Goal: Task Accomplishment & Management: Use online tool/utility

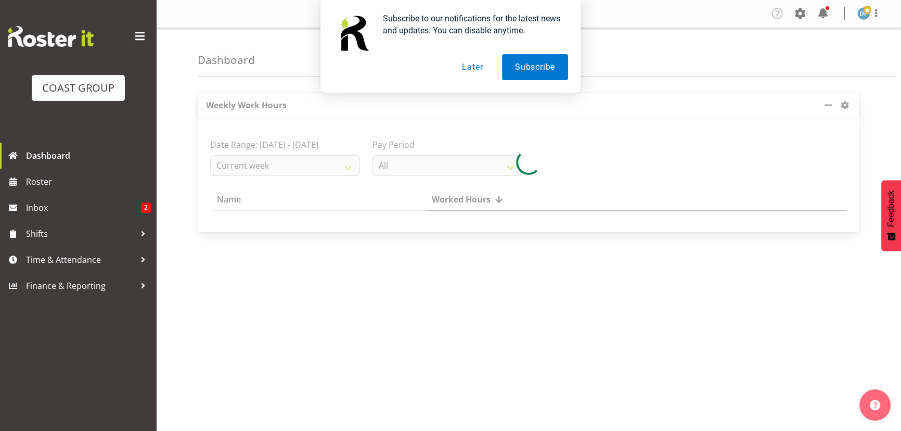
click at [473, 69] on button "Later" at bounding box center [472, 67] width 47 height 26
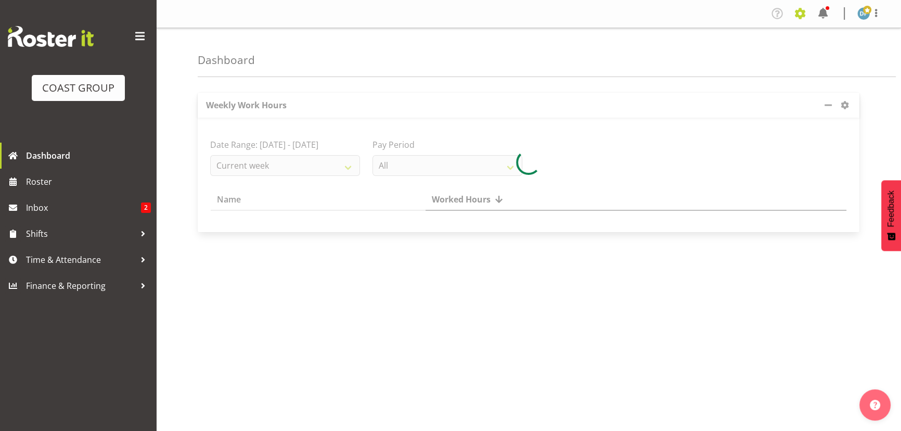
click at [796, 11] on span at bounding box center [799, 13] width 17 height 17
click at [737, 61] on link "Jobs" at bounding box center [758, 56] width 100 height 19
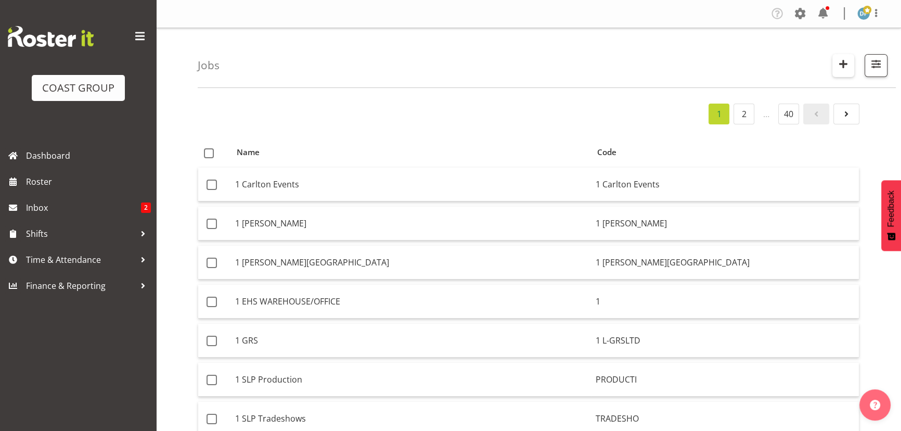
click at [841, 60] on span "button" at bounding box center [843, 64] width 14 height 14
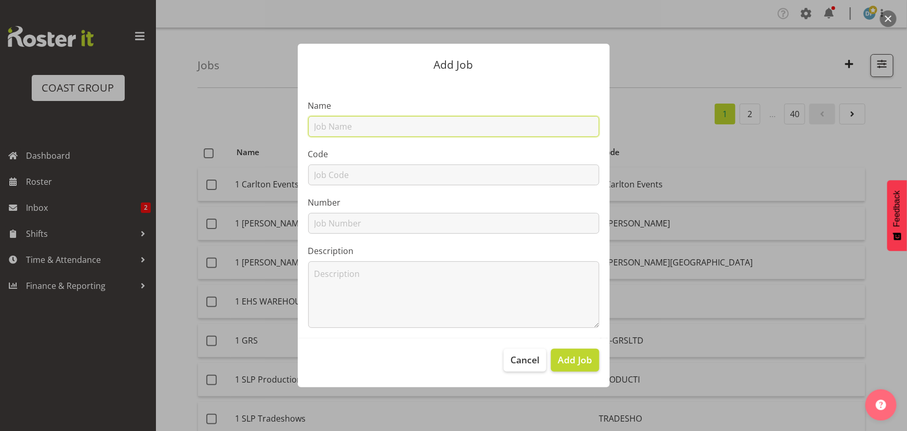
click at [414, 125] on input "text" at bounding box center [453, 126] width 291 height 21
type input "22510044 - Invacare @ NZACA"
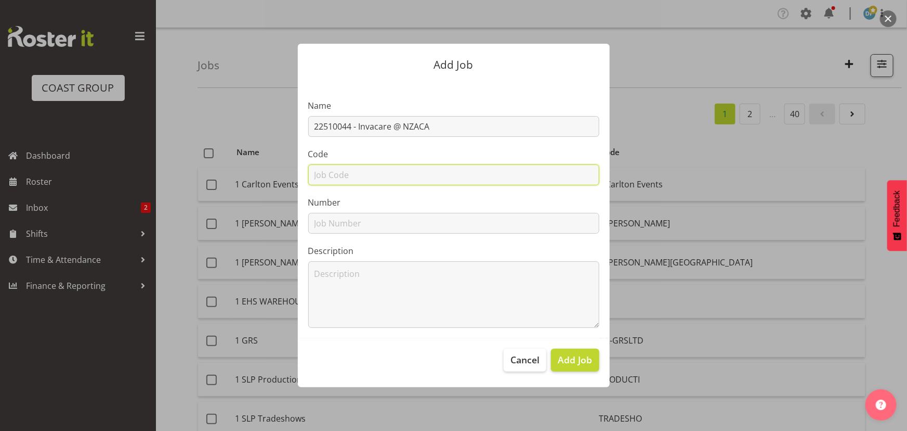
click at [406, 178] on input "text" at bounding box center [453, 174] width 291 height 21
type input "22510044"
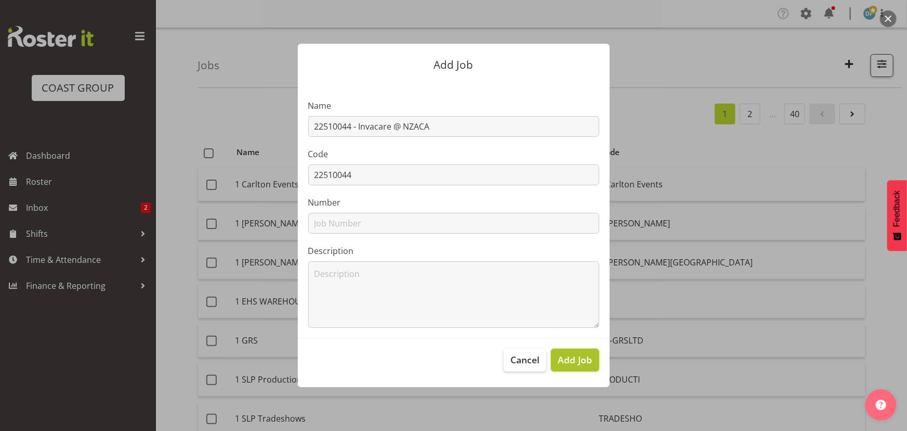
click at [567, 356] on span "Add Job" at bounding box center [575, 360] width 34 height 14
